Goal: Task Accomplishment & Management: Manage account settings

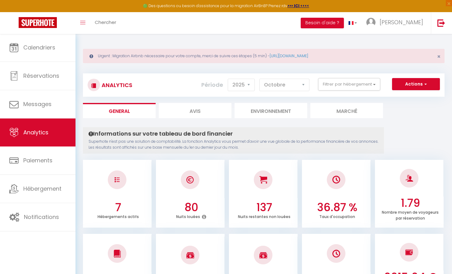
select select "2025"
select select "10"
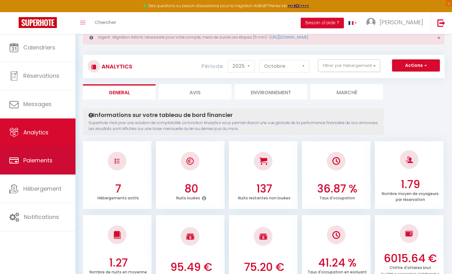
click at [43, 147] on link "Paiements" at bounding box center [38, 160] width 76 height 28
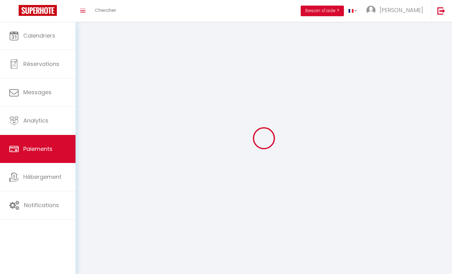
select select "2"
select select "0"
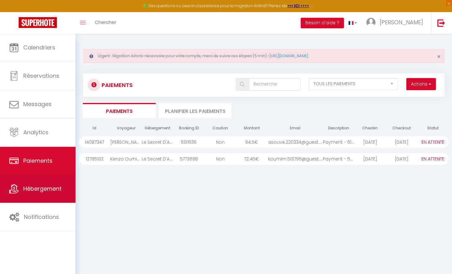
click at [54, 194] on link "Hébergement" at bounding box center [38, 189] width 76 height 28
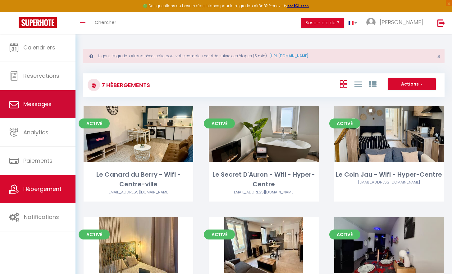
click at [52, 112] on link "Messages" at bounding box center [38, 104] width 76 height 28
select select "message"
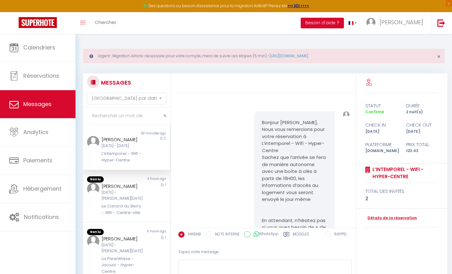
scroll to position [186, 0]
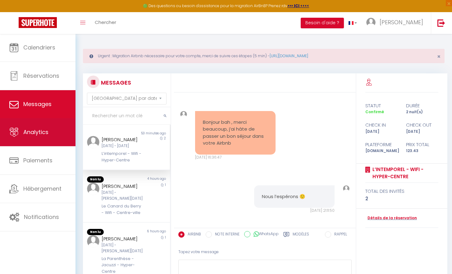
click at [51, 126] on link "Analytics" at bounding box center [38, 132] width 76 height 28
select select "2025"
select select "10"
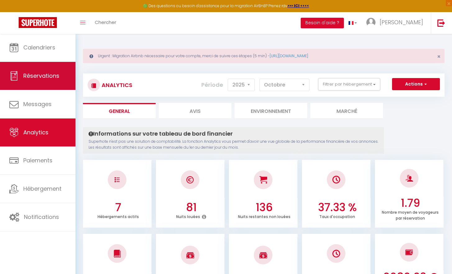
click at [46, 78] on span "Réservations" at bounding box center [41, 76] width 36 height 8
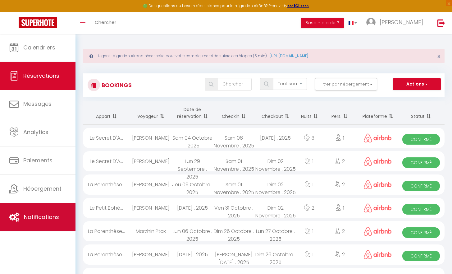
click at [69, 208] on link "Notifications" at bounding box center [38, 217] width 76 height 28
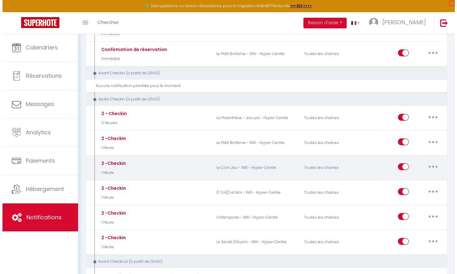
scroll to position [281, 0]
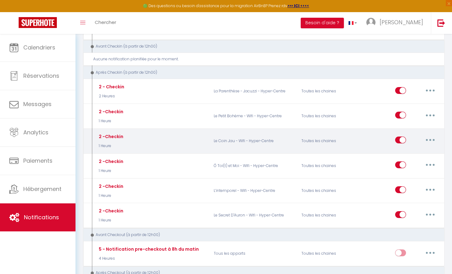
click at [427, 136] on button "button" at bounding box center [430, 140] width 17 height 10
click at [411, 152] on link "Editer" at bounding box center [414, 154] width 46 height 11
type input "2 -Checkin"
select select "3"
select select "1 Heure"
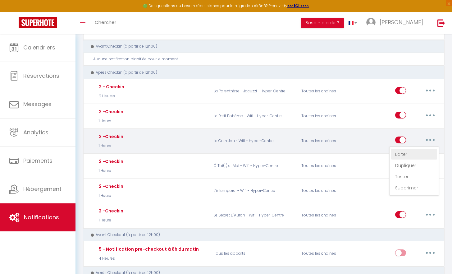
select select "if_booking_is_paid"
checkbox input "true"
checkbox input "false"
radio input "true"
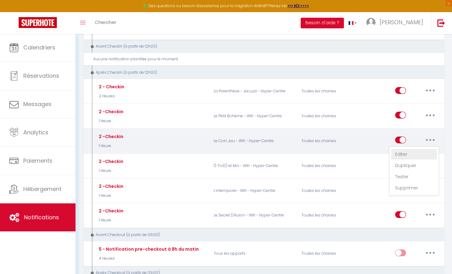
type input "Procédure pour le checkin [GUEST:NAME]"
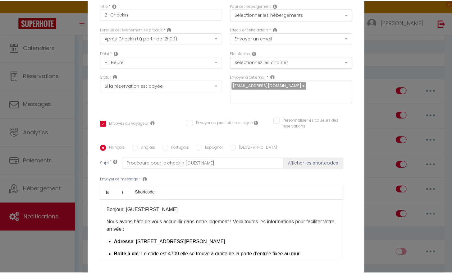
scroll to position [54, 0]
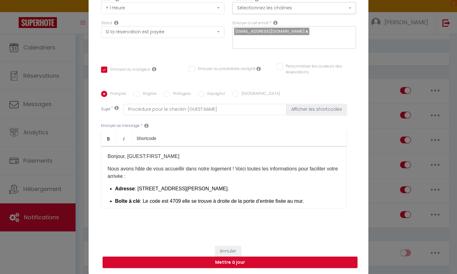
click at [228, 253] on button "Annuler" at bounding box center [228, 251] width 26 height 11
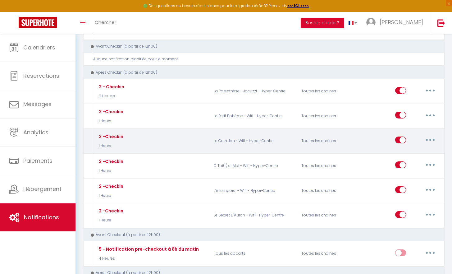
click at [428, 138] on button "button" at bounding box center [430, 140] width 17 height 10
click at [419, 163] on link "Dupliquer" at bounding box center [414, 165] width 46 height 11
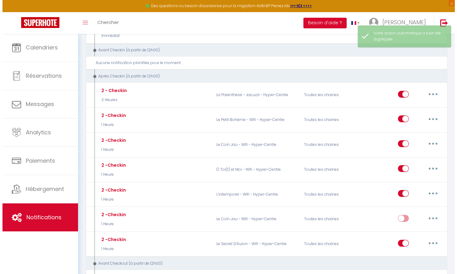
scroll to position [292, 0]
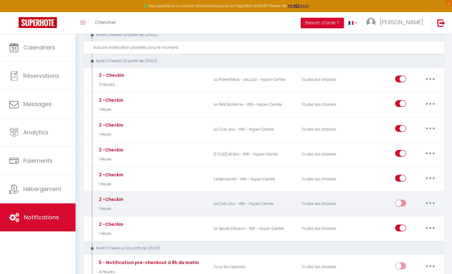
click at [428, 198] on button "button" at bounding box center [430, 203] width 17 height 10
click at [409, 213] on link "Editer" at bounding box center [414, 217] width 46 height 11
type input "2 -Checkin"
select select "3"
select select "1 Heure"
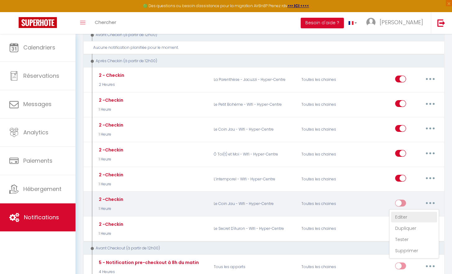
select select "if_booking_is_paid"
checkbox input "true"
checkbox input "false"
radio input "true"
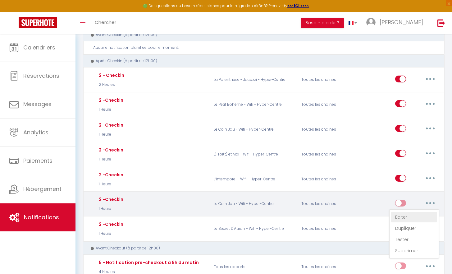
type input "Procédure pour le checkin [GUEST:NAME]"
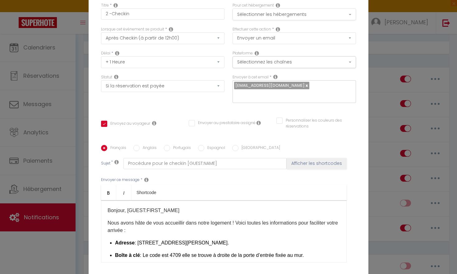
click at [306, 15] on button "Sélectionner les hébergements" at bounding box center [293, 14] width 123 height 12
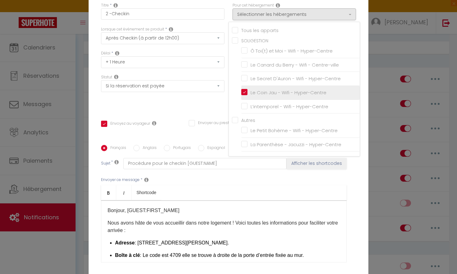
click at [243, 94] on input "Le Coin Jau - Wifi - Hyper-Centre" at bounding box center [300, 93] width 118 height 6
checkbox input "false"
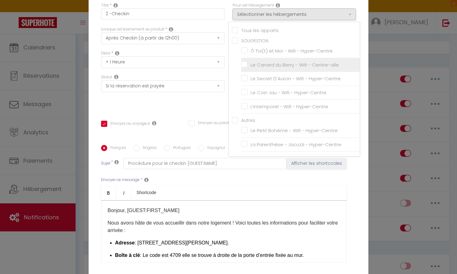
click at [241, 65] on input "Le Canard du Berry - Wifi - Centre-ville" at bounding box center [300, 65] width 118 height 6
checkbox input "true"
checkbox input "false"
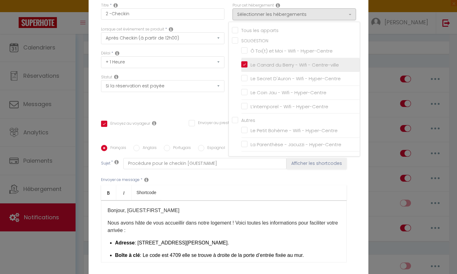
checkbox input "false"
checkbox input "true"
checkbox input "false"
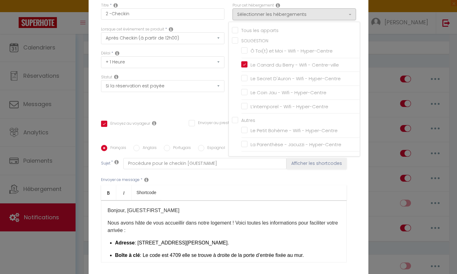
click at [277, 180] on div "Envoyer ce message * Bold Italic Shortcode Rich text editor Bonjour, [GUEST:FIR…" at bounding box center [228, 219] width 255 height 101
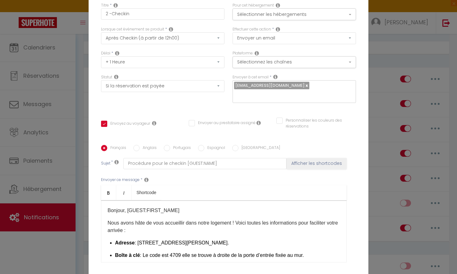
click at [257, 5] on label "Pour cet hébergement" at bounding box center [252, 5] width 41 height 6
click at [257, 10] on button "Sélectionner les hébergements" at bounding box center [293, 14] width 123 height 12
click at [298, 60] on button "Sélectionnez les chaînes" at bounding box center [293, 62] width 123 height 12
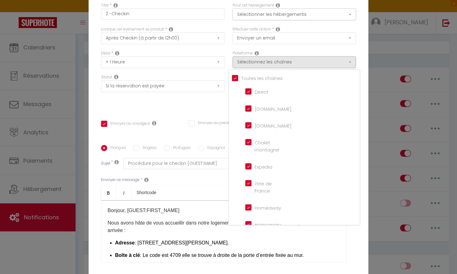
click at [170, 227] on p "Nous avons hâte de vous accueillir dans notre logement ! Voici toutes les infor…" at bounding box center [224, 226] width 232 height 15
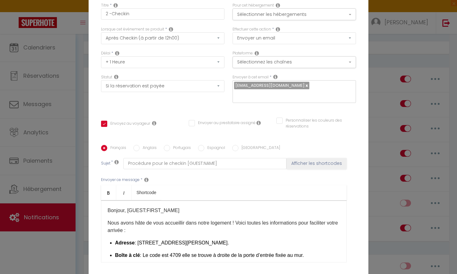
click at [195, 245] on span ": 27 Avenue Jean-Jaurés, 18000 Bourges." at bounding box center [182, 242] width 94 height 5
drag, startPoint x: 136, startPoint y: 243, endPoint x: 186, endPoint y: 244, distance: 50.4
click at [186, 244] on span ": 27 Avenue Jean-Jaurés, 18000 Bourges." at bounding box center [182, 242] width 94 height 5
click at [140, 238] on div "Bonjour, [GUEST:FIRST_NAME]​ Nous avons hâte de vous accueillir dans notre loge…" at bounding box center [224, 231] width 246 height 62
click at [143, 241] on span ": 10 Avenue Jean Jacques Rousseau, 18000 Bourges." at bounding box center [182, 242] width 94 height 5
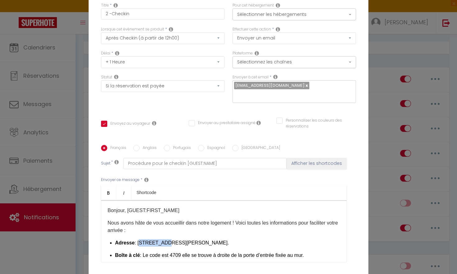
drag, startPoint x: 161, startPoint y: 242, endPoint x: 135, endPoint y: 243, distance: 25.8
click at [135, 243] on span ": 10 Avenue Jean Jacques Rousseau, 18000 Bourges." at bounding box center [182, 242] width 94 height 5
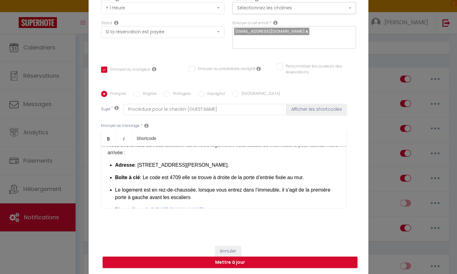
scroll to position [25, 0]
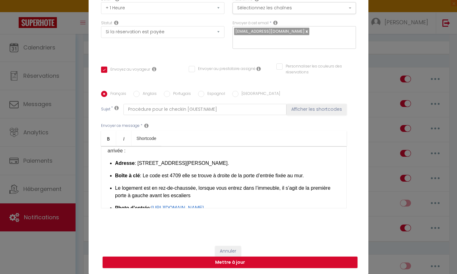
click at [179, 176] on span ": Le code est 4709 elle se trouve à droite de la porte d’entrée fixée au mur." at bounding box center [222, 175] width 164 height 5
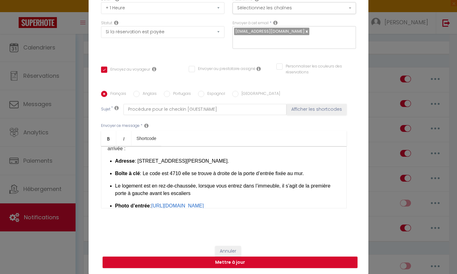
scroll to position [30, 0]
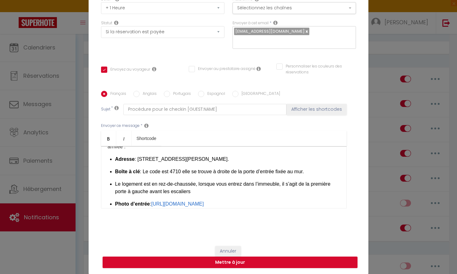
click at [231, 175] on li "Boîte à clé : Le code est 4710 elle se trouve à droite de la porte d’entrée fix…" at bounding box center [227, 171] width 225 height 7
click at [232, 172] on span ": Le code est 4710 elle se trouve à droite de la porte d’entrée fixée au mur." at bounding box center [222, 171] width 164 height 5
click at [308, 170] on span ": Le code est 4710 elle se trouve à gauche de la porte d’entrée fixée au mur." at bounding box center [224, 171] width 168 height 5
click at [319, 167] on div "Bonjour, [GUEST:FIRST_NAME]​ Nous avons hâte de vous accueillir dans notre loge…" at bounding box center [224, 177] width 246 height 62
click at [319, 168] on li "Boîte à clé : Le code est 4710 elle se trouve à gauche de la porte d’entrée fix…" at bounding box center [227, 171] width 225 height 7
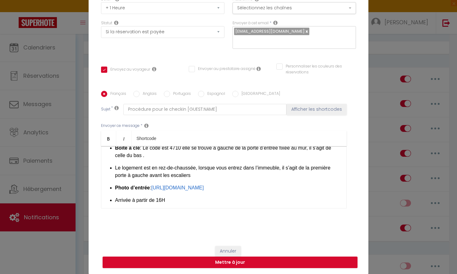
scroll to position [55, 0]
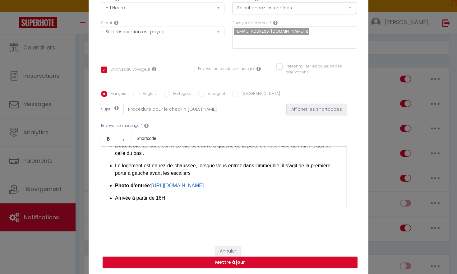
drag, startPoint x: 197, startPoint y: 172, endPoint x: 109, endPoint y: 170, distance: 88.0
click at [109, 170] on div "Bonjour, [GUEST:FIRST_NAME]​ Nous avons hâte de vous accueillir dans notre loge…" at bounding box center [224, 177] width 246 height 62
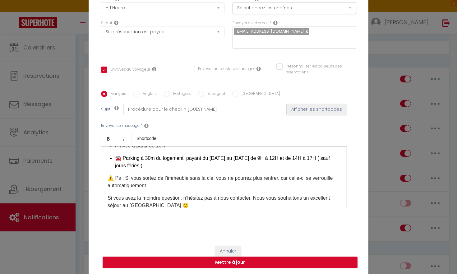
scroll to position [98, 0]
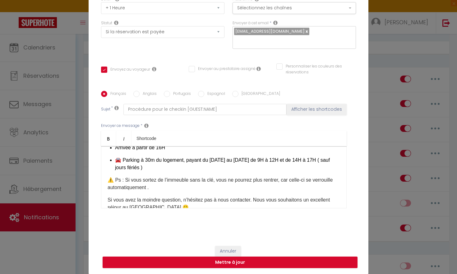
drag, startPoint x: 143, startPoint y: 181, endPoint x: 139, endPoint y: 173, distance: 8.6
click at [139, 171] on li "🚘 Parking à 30m du logement, payant du lundi au samedi de 9H à 12H et de 14H à …" at bounding box center [227, 163] width 225 height 15
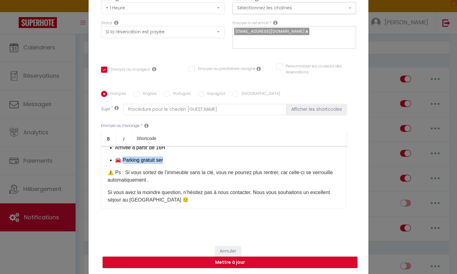
drag, startPoint x: 171, startPoint y: 174, endPoint x: 121, endPoint y: 175, distance: 50.0
click at [121, 164] on li "🚘 Parking gratuit ser" at bounding box center [227, 159] width 225 height 7
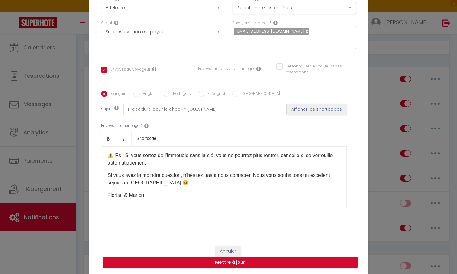
scroll to position [131, 0]
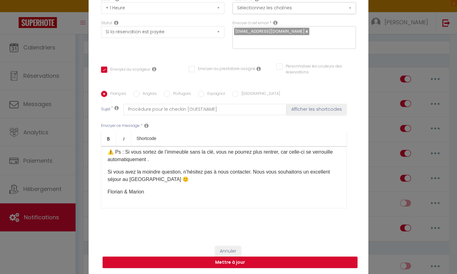
click at [178, 163] on p "⚠️ Ps : Si vous sortez de l’immeuble sans la clé, vous ne pourrez plus rentrer,…" at bounding box center [224, 155] width 232 height 15
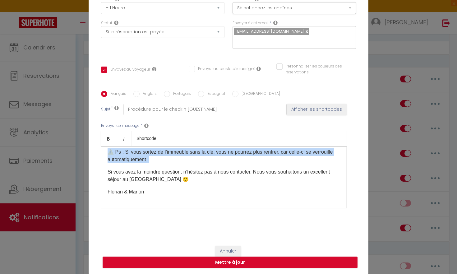
drag, startPoint x: 178, startPoint y: 168, endPoint x: 109, endPoint y: 162, distance: 69.9
click at [109, 162] on p "⚠️ Ps : Si vous sortez de l’immeuble sans la clé, vous ne pourrez plus rentrer,…" at bounding box center [224, 155] width 232 height 15
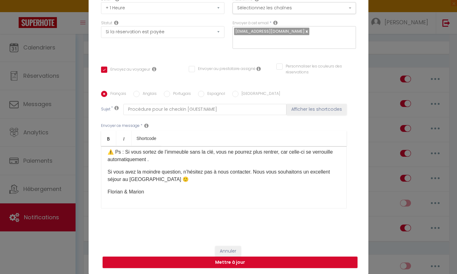
scroll to position [114, 0]
drag, startPoint x: 147, startPoint y: 187, endPoint x: 131, endPoint y: 188, distance: 16.2
click at [131, 183] on p "Si vous avez la moindre question, n’hésitez pas à nous contacter. Nous vous sou…" at bounding box center [224, 175] width 232 height 15
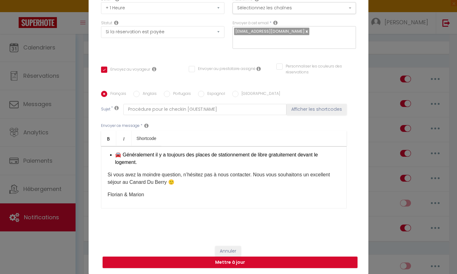
scroll to position [107, 0]
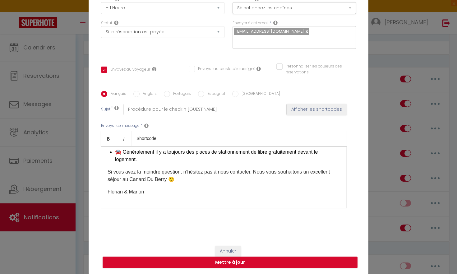
click at [140, 163] on li "🚘 Généralement il y a toujours des places de stationnement de libre gratuitemen…" at bounding box center [227, 155] width 225 height 15
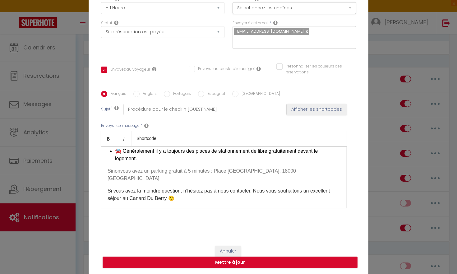
scroll to position [134, 0]
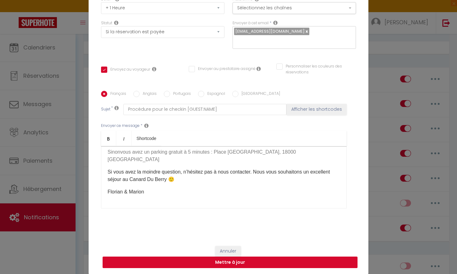
click at [289, 264] on button "Mettre à jour" at bounding box center [230, 262] width 255 height 12
checkbox input "true"
checkbox input "false"
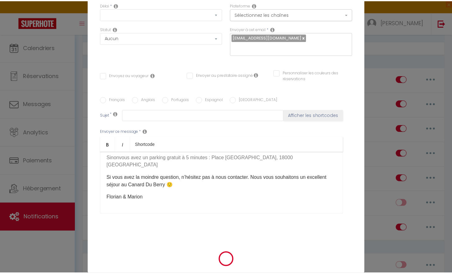
scroll to position [0, 0]
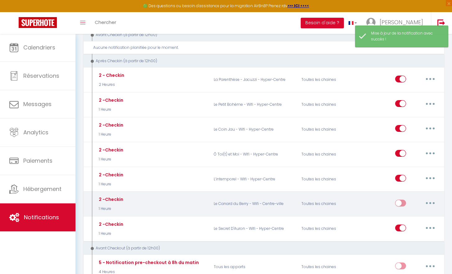
click at [401, 200] on input "checkbox" at bounding box center [400, 204] width 11 height 9
checkbox input "true"
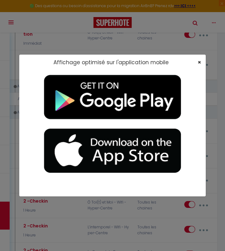
click at [198, 62] on span "×" at bounding box center [199, 62] width 3 height 8
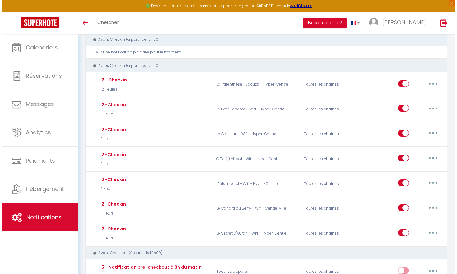
scroll to position [297, 0]
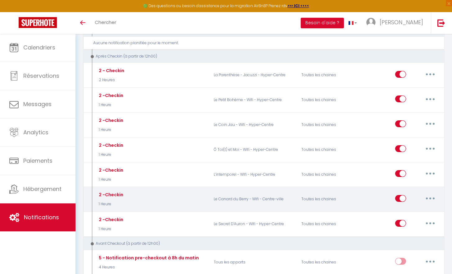
click at [429, 197] on icon "button" at bounding box center [430, 198] width 2 height 2
click at [411, 209] on link "Editer" at bounding box center [414, 212] width 46 height 11
type input "2 -Checkin"
select select "3"
select select "1 Heure"
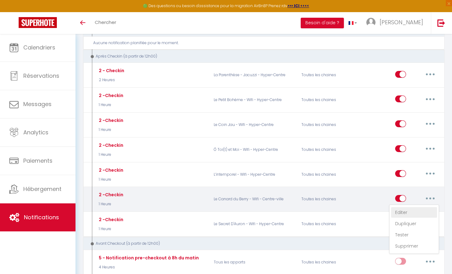
select select "if_booking_is_paid"
checkbox input "true"
checkbox input "false"
radio input "true"
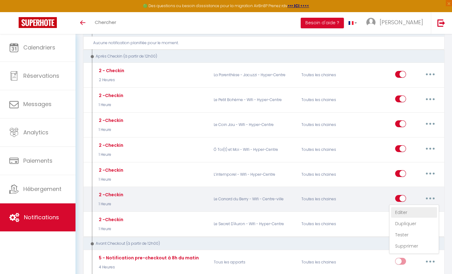
type input "Procédure pour le checkin [GUEST:NAME]"
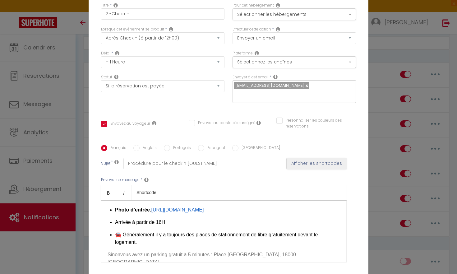
scroll to position [71, 0]
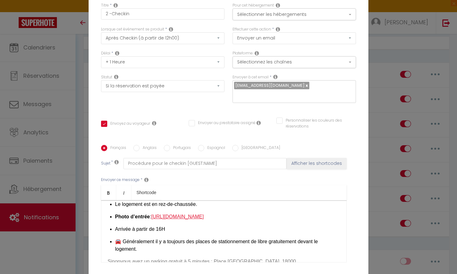
drag, startPoint x: 176, startPoint y: 181, endPoint x: 153, endPoint y: 165, distance: 28.1
click at [153, 213] on li "Photo d’entrée : https://www.canva.com/design/DAGrde44cmU/glI3odUFlgSyZx6KMu0xK…" at bounding box center [227, 216] width 225 height 7
checkbox input "true"
checkbox input "false"
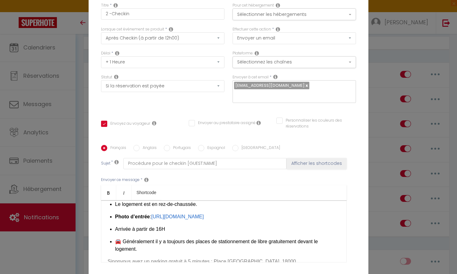
checkbox input "false"
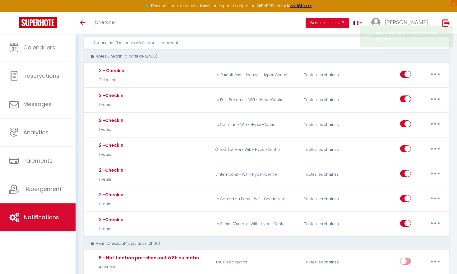
checkbox input "true"
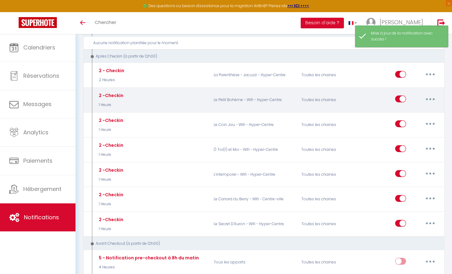
click at [432, 95] on button "button" at bounding box center [430, 99] width 17 height 10
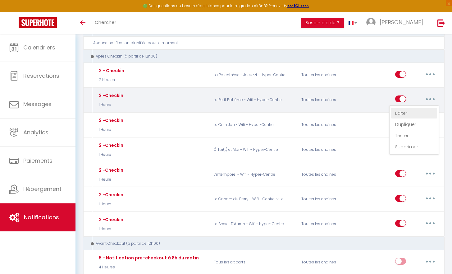
click at [414, 112] on link "Editer" at bounding box center [414, 113] width 46 height 11
type input "2 -Checkin"
select select "3"
select select "1 Heure"
select select "if_booking_is_paid"
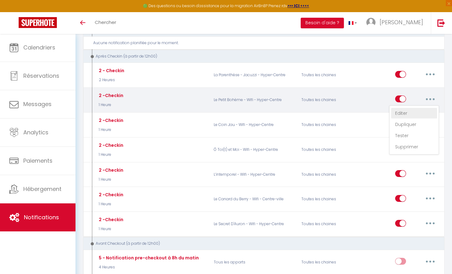
checkbox input "true"
checkbox input "false"
radio input "true"
type input "Procédure pour le checkin [GUEST:NAME]"
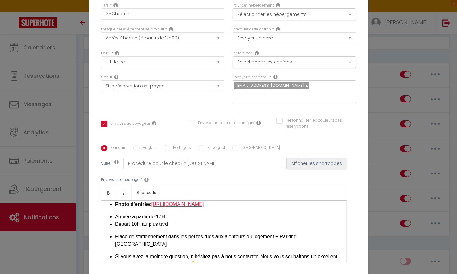
click at [204, 201] on link "https://www.canva.com/design/DAGrdZLY9S8/We1CjLxjsHrIJvOP4akAtQ/edit?utm_conten…" at bounding box center [177, 203] width 53 height 5
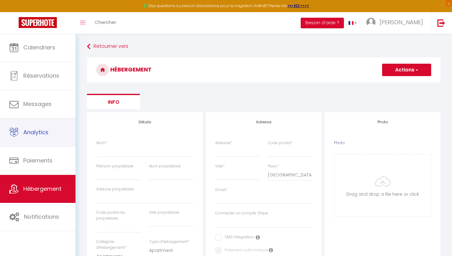
select select "3"
select select "2"
select select "1"
select select "15:00"
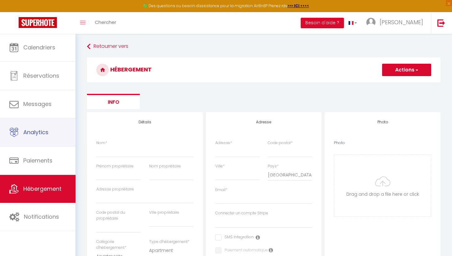
select select "23:45"
select select "11:00"
select select "30"
select select "120"
select select
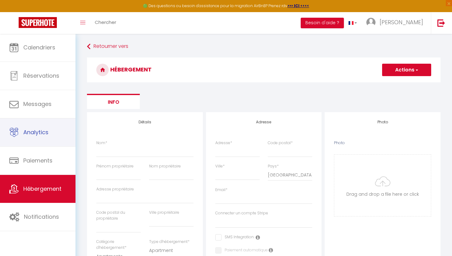
select select "28"
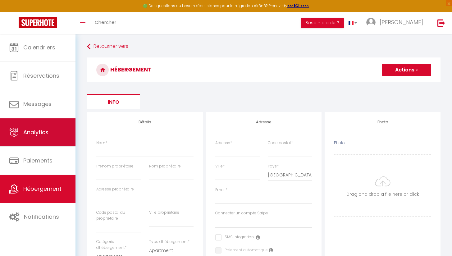
click at [39, 131] on span "Analytics" at bounding box center [35, 132] width 25 height 8
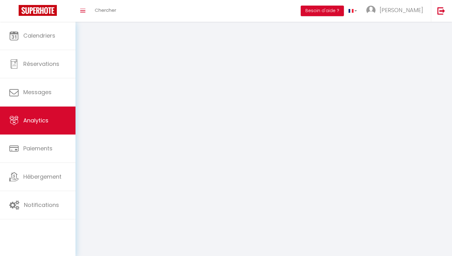
select select "2025"
select select "10"
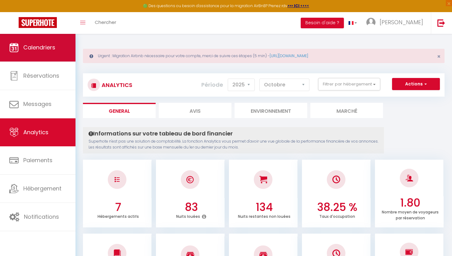
click at [57, 49] on link "Calendriers" at bounding box center [38, 48] width 76 height 28
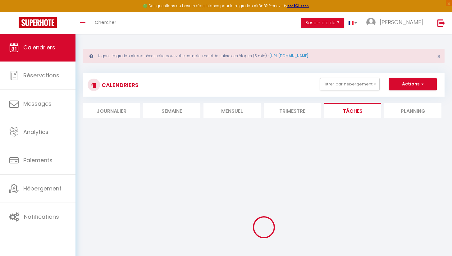
select select
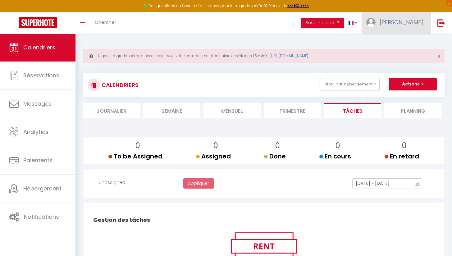
click at [415, 21] on span "[PERSON_NAME]" at bounding box center [402, 22] width 44 height 8
click at [403, 54] on link "Équipe" at bounding box center [406, 54] width 46 height 11
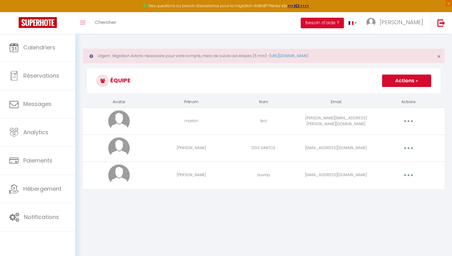
click at [448, 86] on div "Urgent : Migration Airbnb nécessaire pour votre compte, merci de suivre ces éta…" at bounding box center [264, 121] width 377 height 175
click at [395, 80] on button "Actions" at bounding box center [406, 81] width 49 height 12
click at [324, 80] on h3 "Équipe" at bounding box center [264, 80] width 354 height 25
click at [344, 103] on th "Email" at bounding box center [336, 102] width 72 height 11
click at [408, 25] on span "[PERSON_NAME]" at bounding box center [402, 22] width 44 height 8
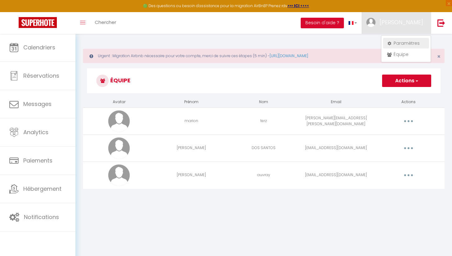
click at [406, 42] on link "Paramètres" at bounding box center [406, 43] width 46 height 11
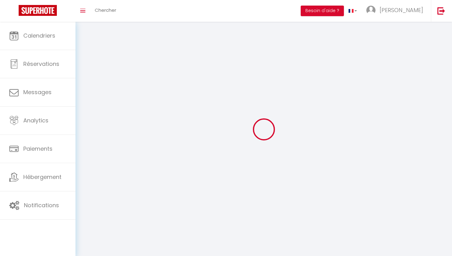
type input "[PERSON_NAME]"
type input "Lapis"
type input "0634137036"
type input "[STREET_ADDRESS]"
type input "18570"
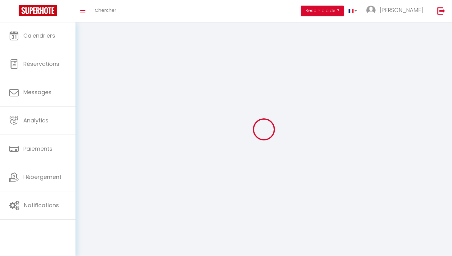
type input "La Chapelle Saint ursin"
type input "ShdQfOEKGLpm1yjTOL5yf8LL6"
type input "47JFMRdREAekJfuZois2eUNeD"
type input "ShdQfOEKGLpm1yjTOL5yf8LL6"
type input "47JFMRdREAekJfuZois2eUNeD"
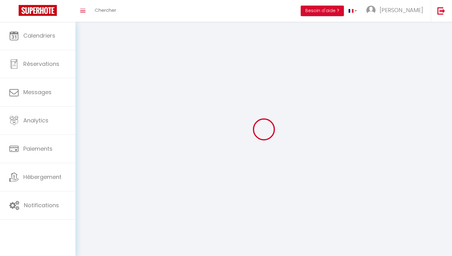
type input "[URL][DOMAIN_NAME]"
select select "1"
select select "28"
select select "fr"
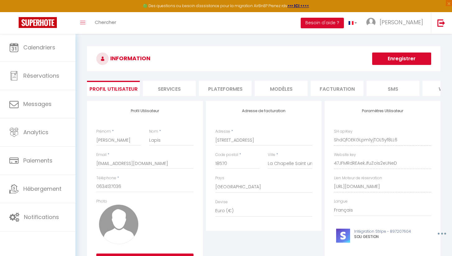
click at [232, 92] on li "Plateformes" at bounding box center [225, 88] width 53 height 15
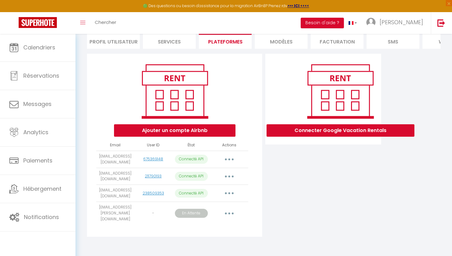
scroll to position [46, 0]
